Goal: Task Accomplishment & Management: Manage account settings

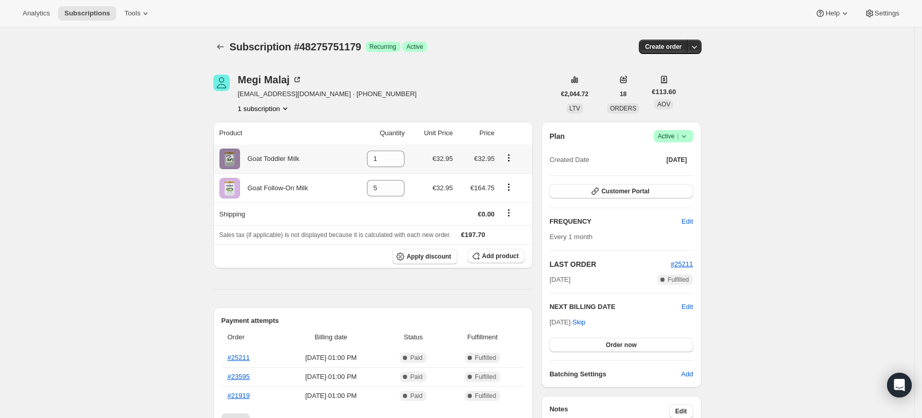
click at [514, 154] on icon "Product actions" at bounding box center [509, 158] width 10 height 10
click at [515, 179] on span "Remove" at bounding box center [506, 178] width 25 height 8
type input "0"
